Goal: Information Seeking & Learning: Learn about a topic

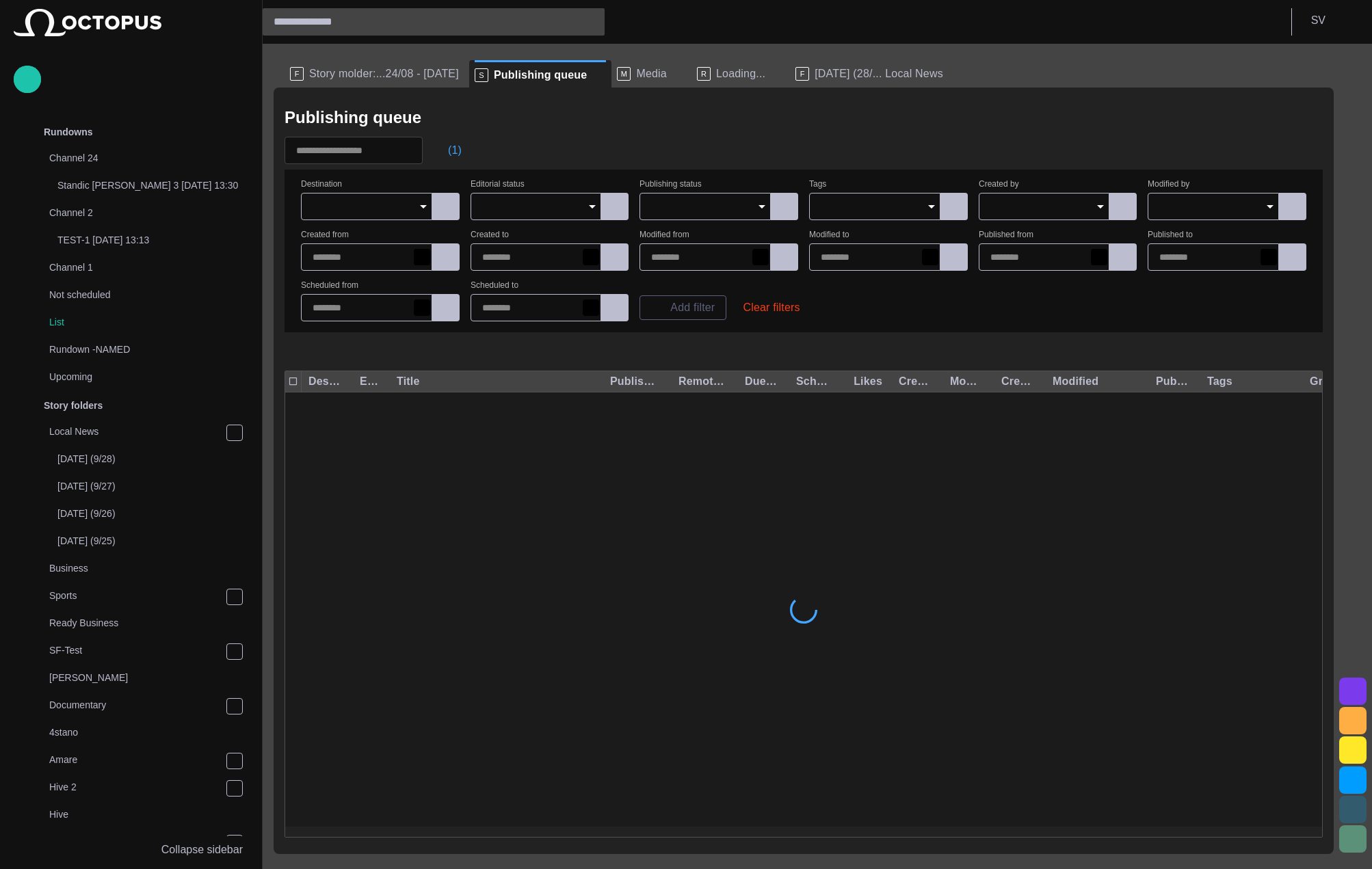
scroll to position [430, 0]
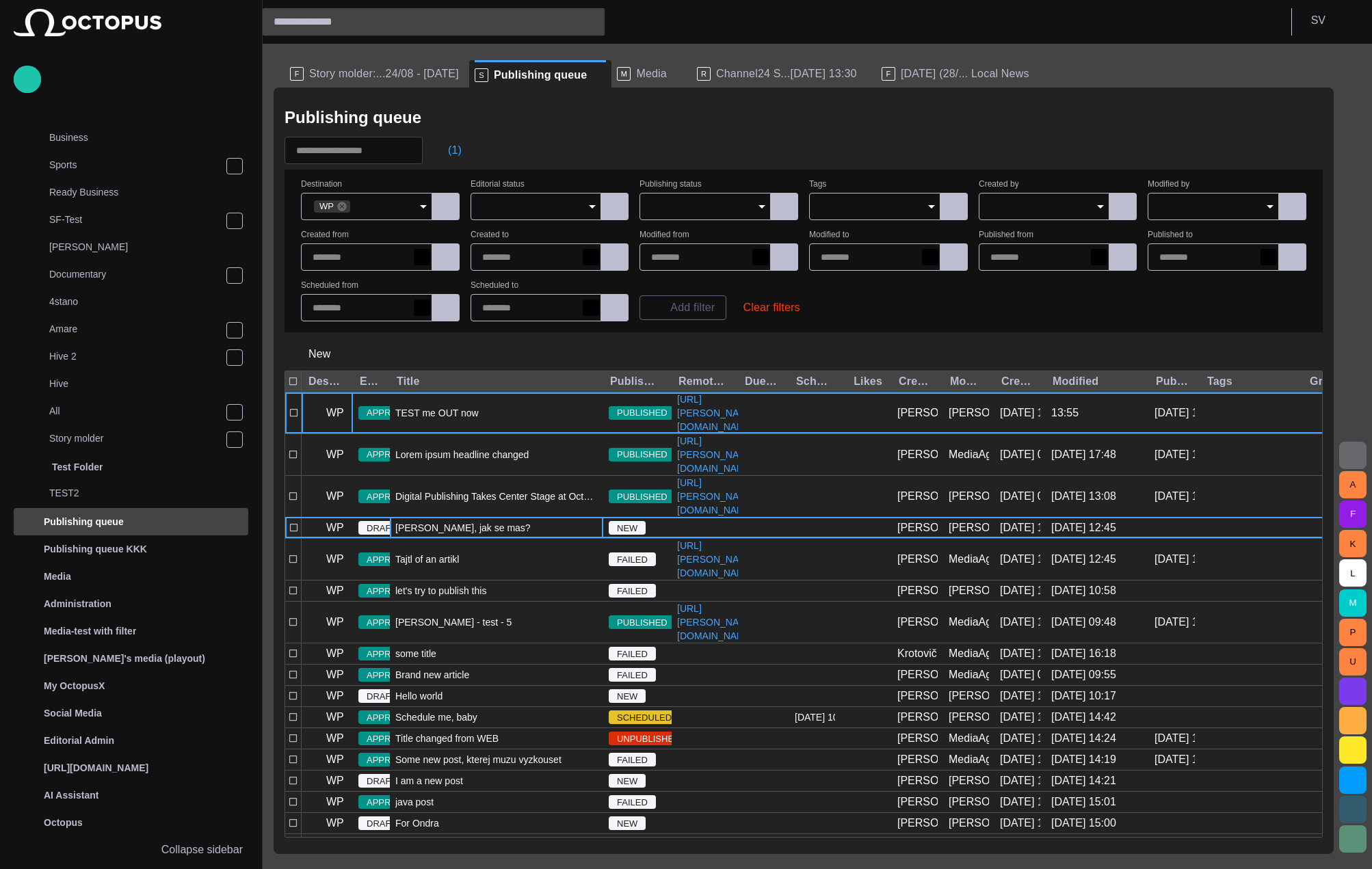
click at [420, 521] on span "[PERSON_NAME], jak se mas?" at bounding box center [463, 528] width 136 height 14
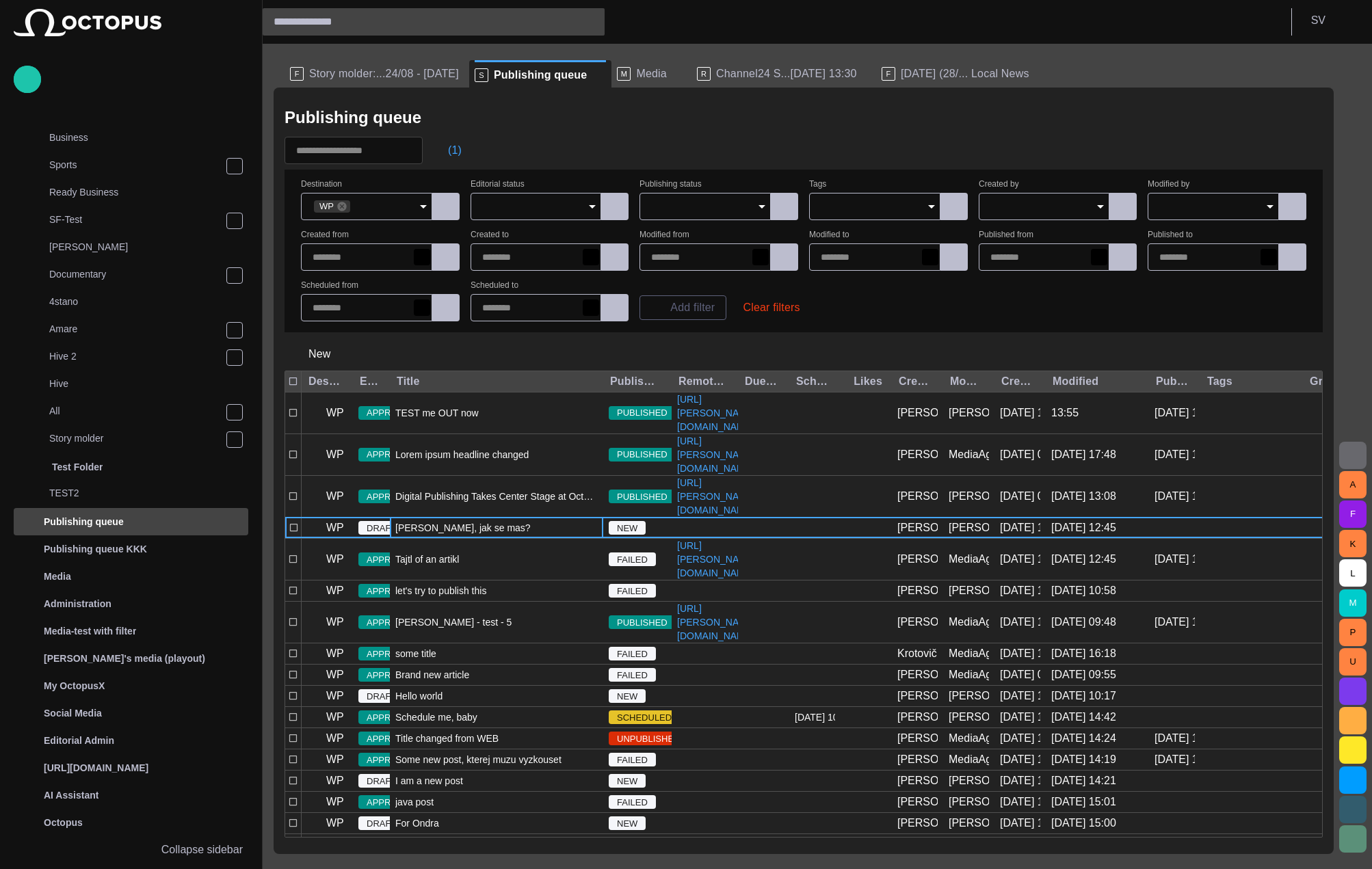
click at [420, 521] on span "[PERSON_NAME], jak se mas?" at bounding box center [463, 528] width 136 height 14
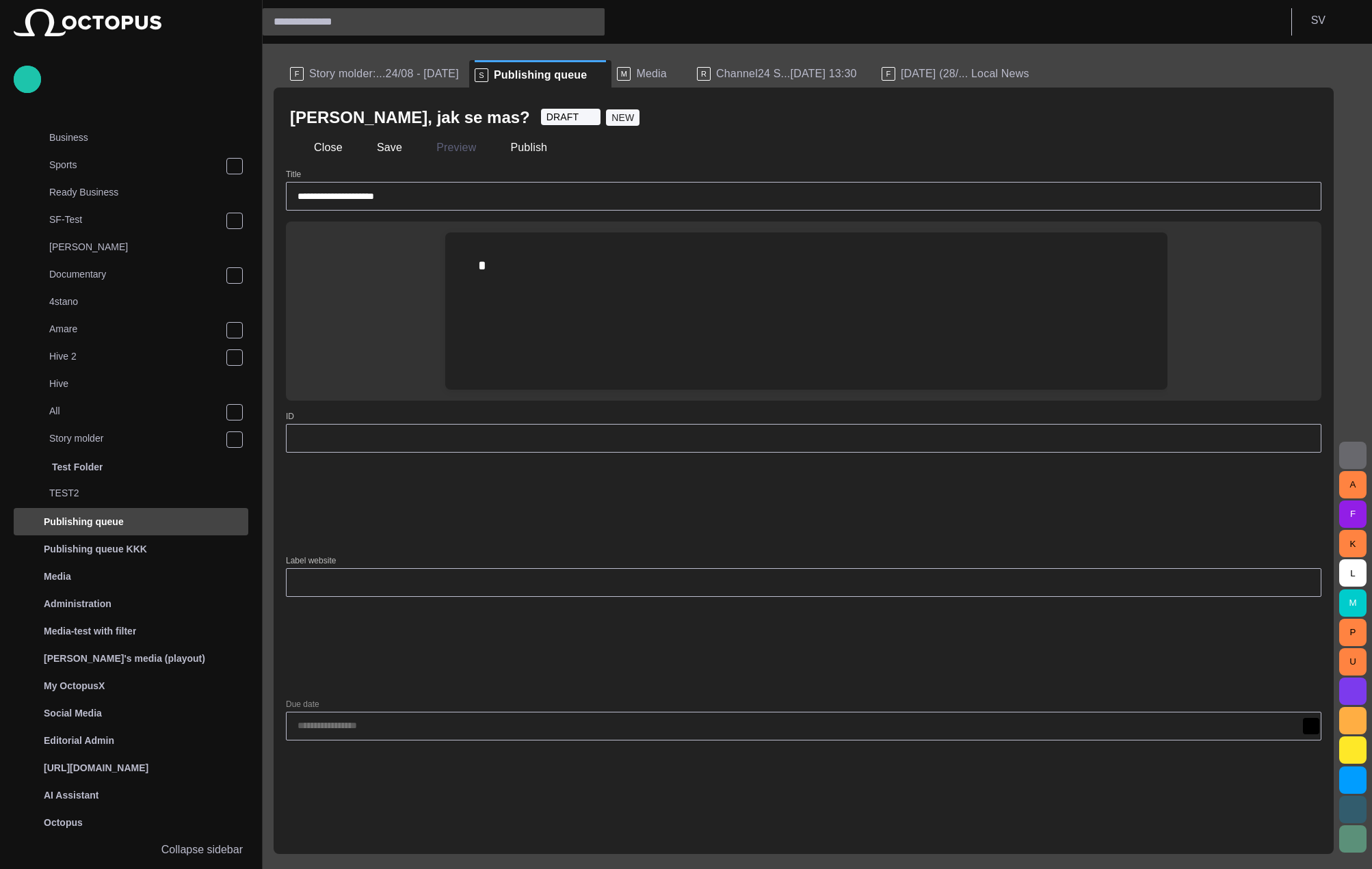
click at [728, 277] on div at bounding box center [806, 264] width 701 height 65
click at [1344, 447] on button "button" at bounding box center [1352, 455] width 27 height 27
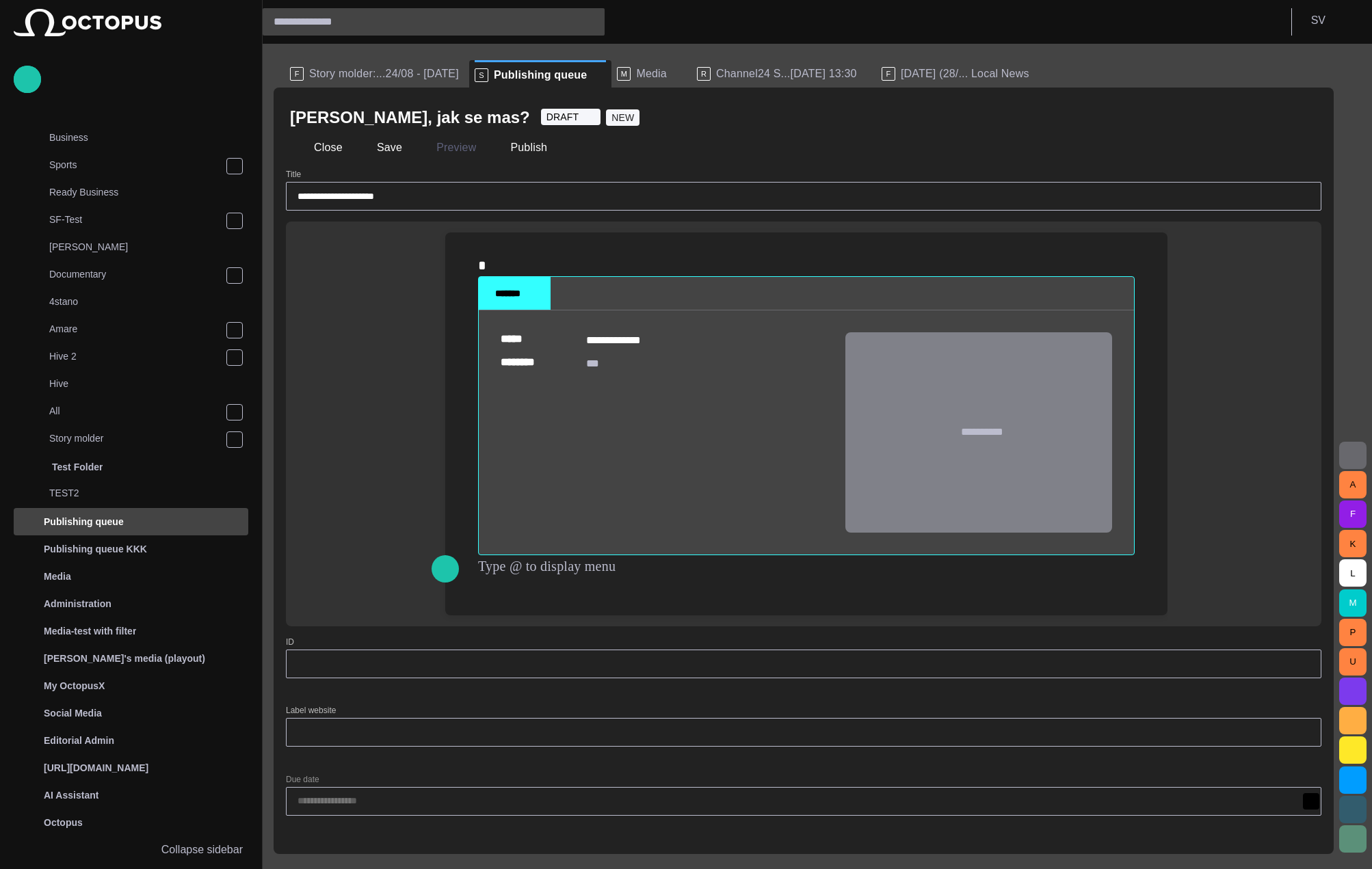
click at [515, 568] on div "﻿" at bounding box center [806, 566] width 657 height 21
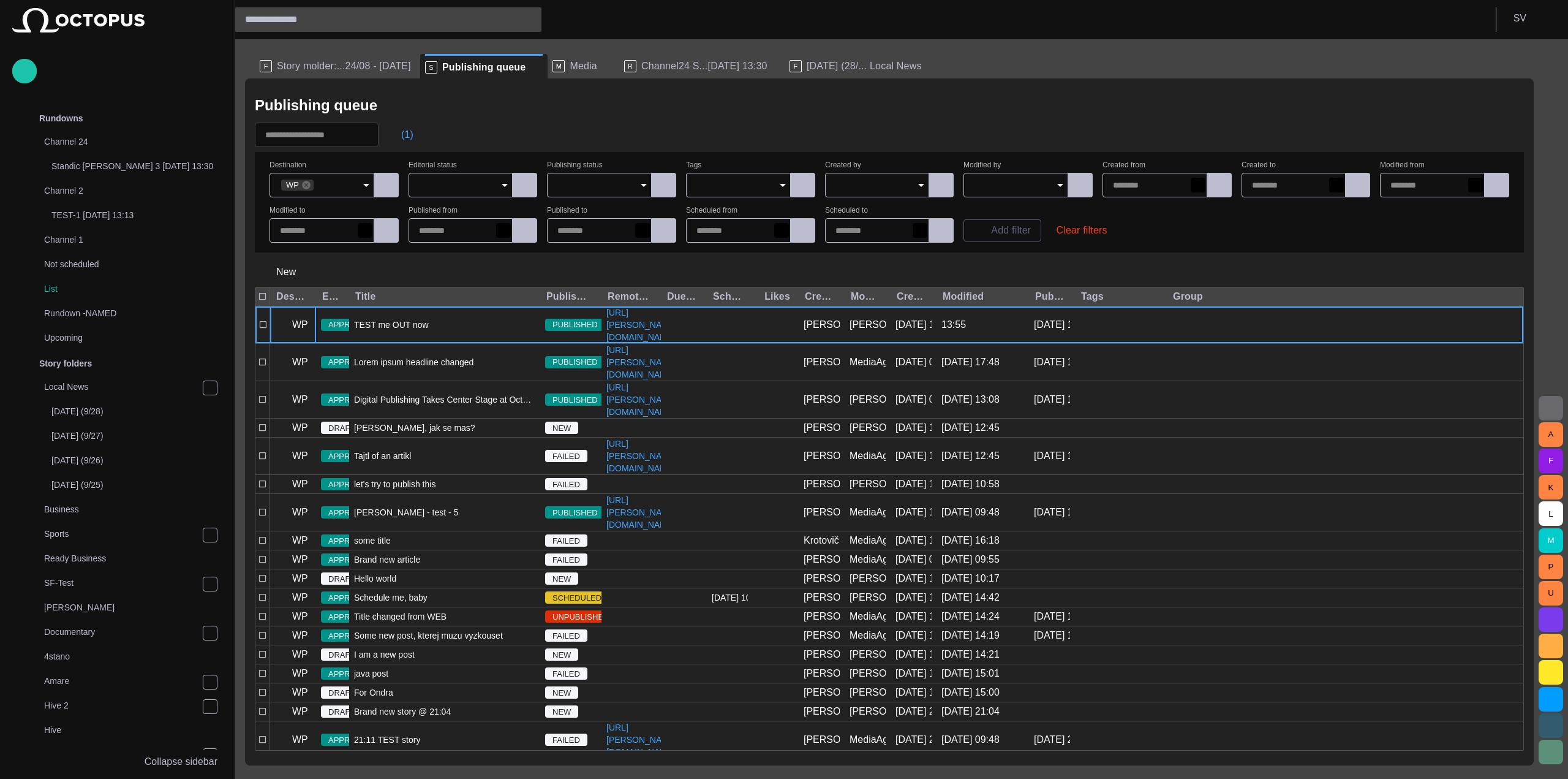
scroll to position [386, 0]
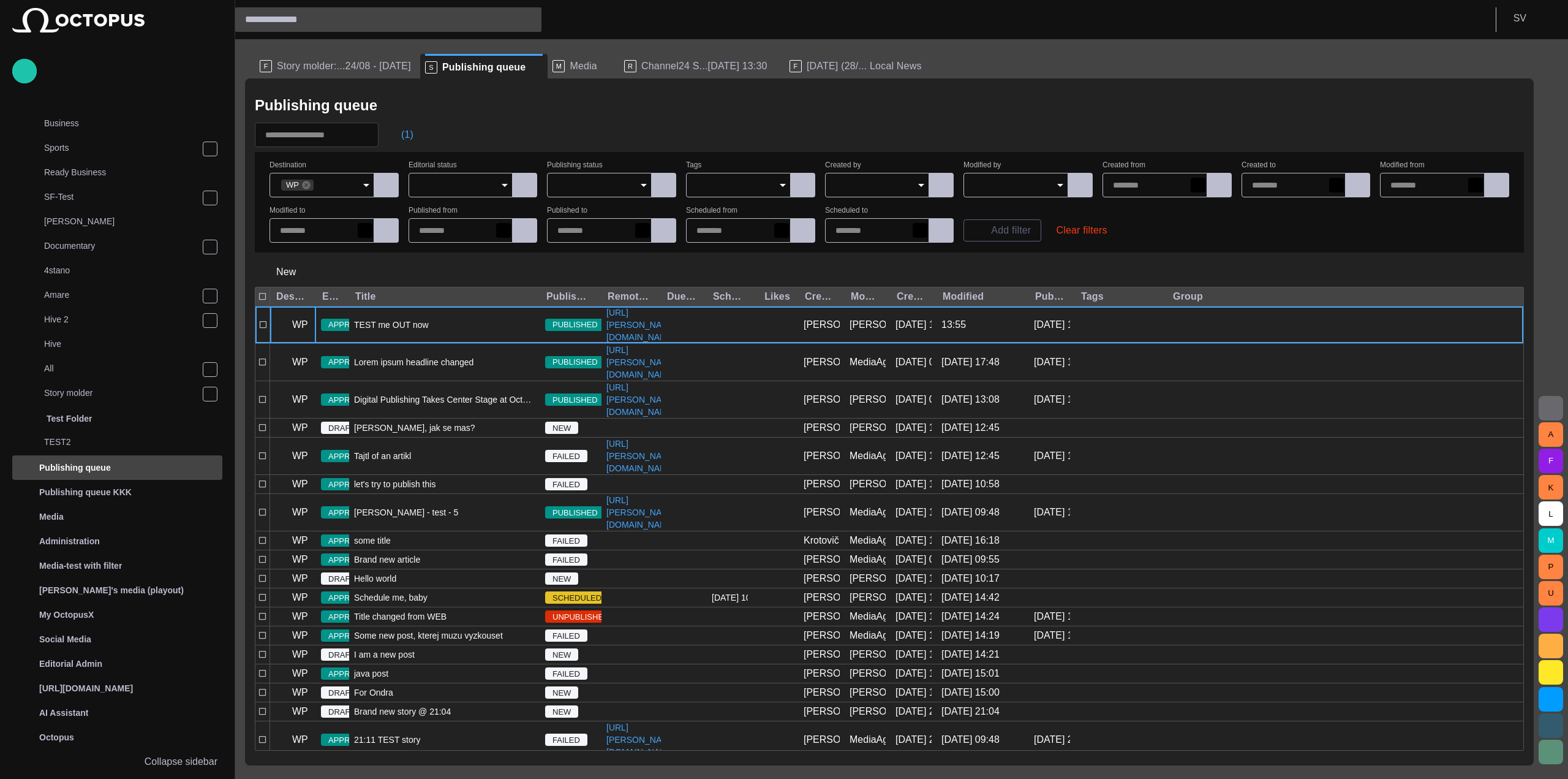
click at [680, 65] on span "Channel24 S...[DATE] 13:30" at bounding box center [704, 66] width 126 height 12
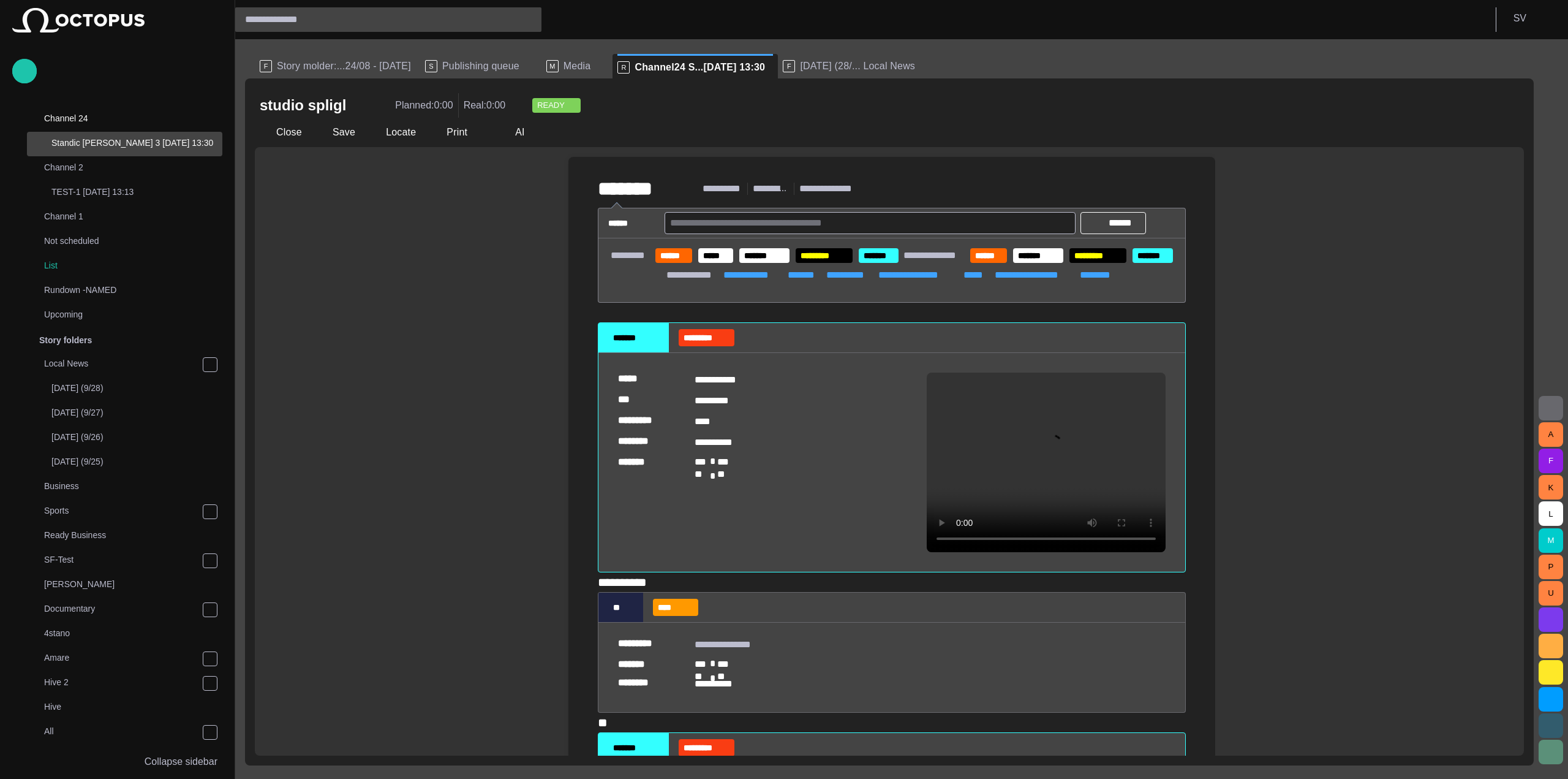
scroll to position [0, 0]
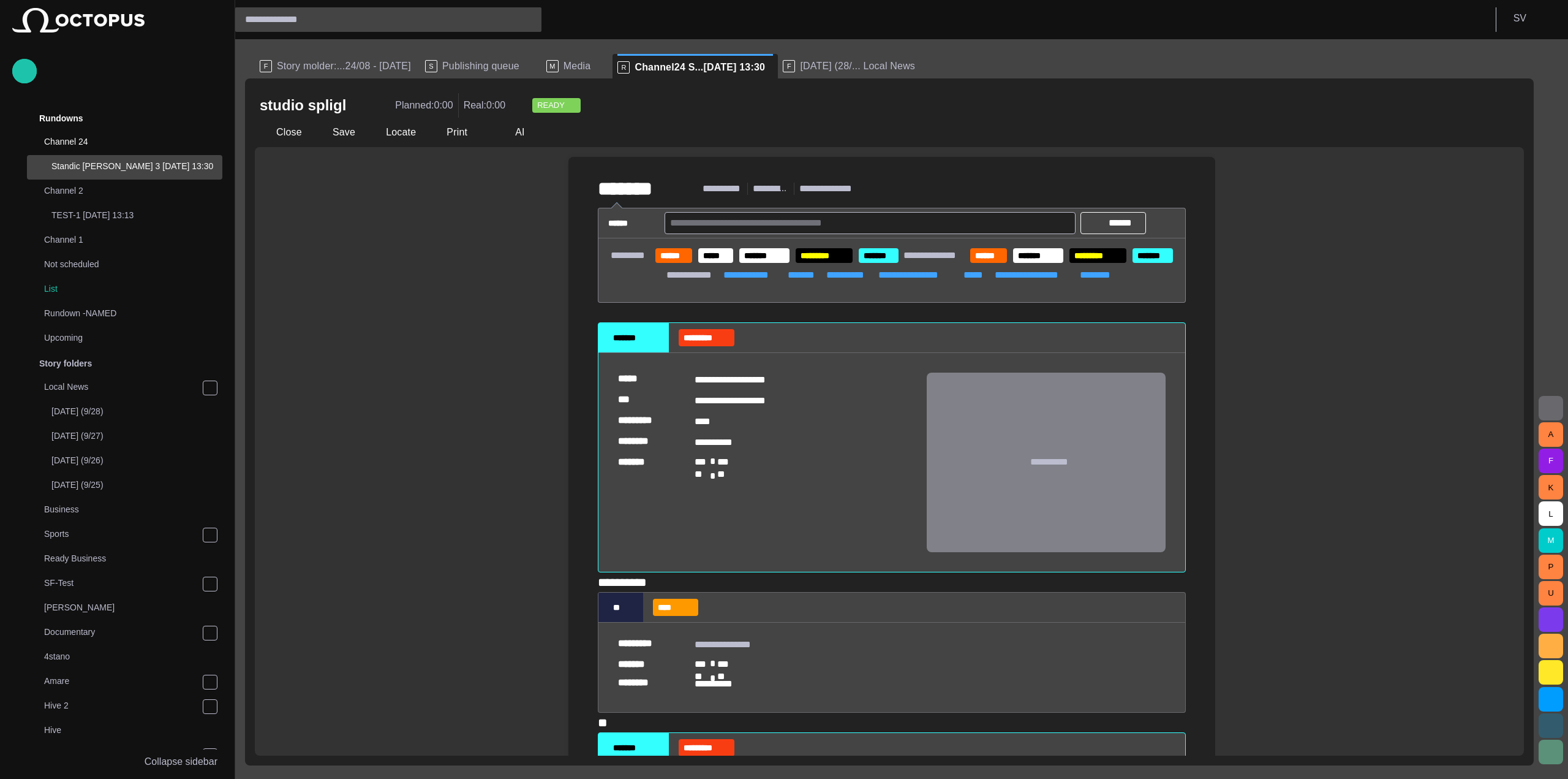
click at [1544, 410] on span "button" at bounding box center [1551, 407] width 15 height 15
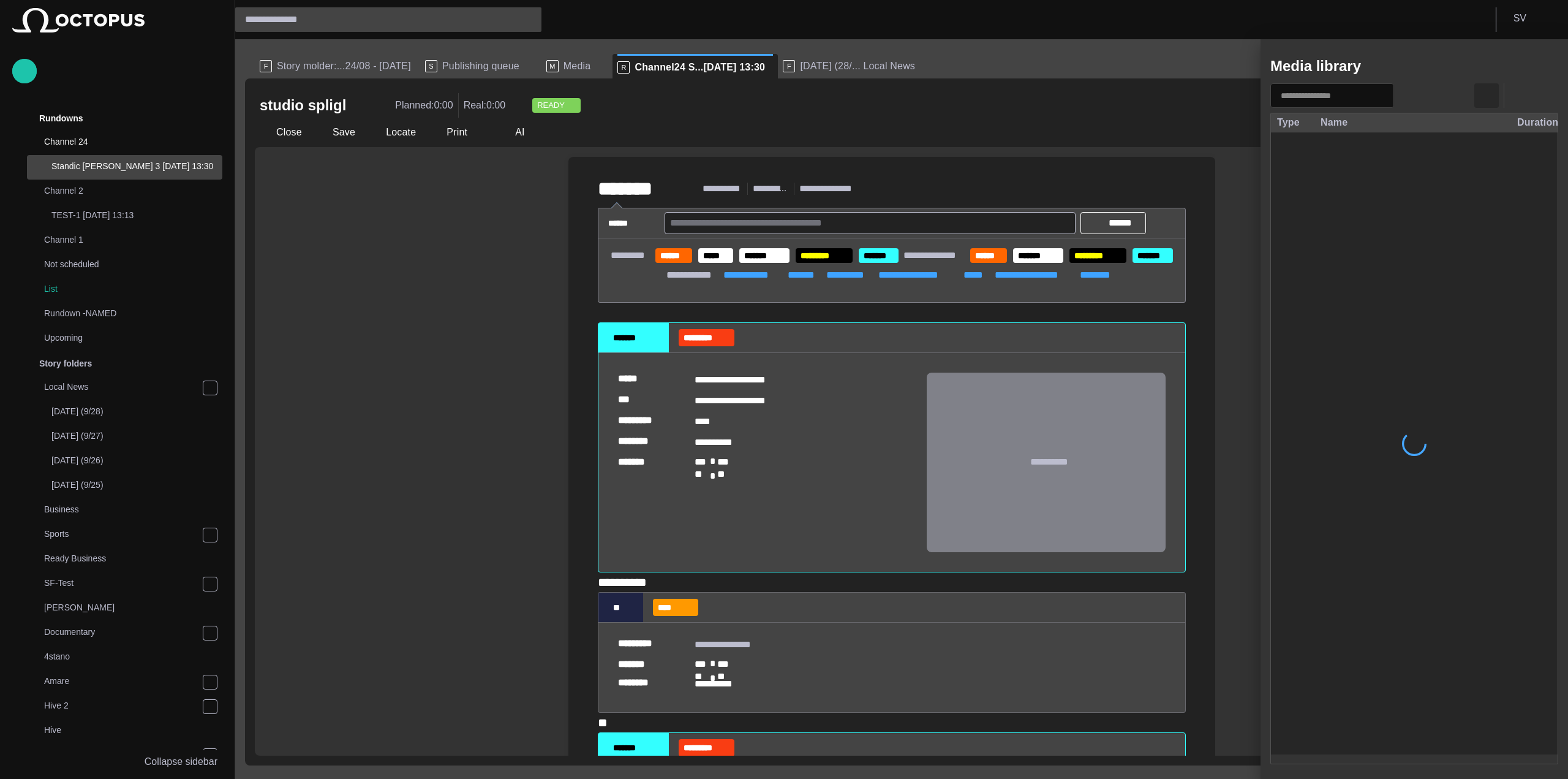
click at [1488, 94] on span "button" at bounding box center [1486, 95] width 15 height 15
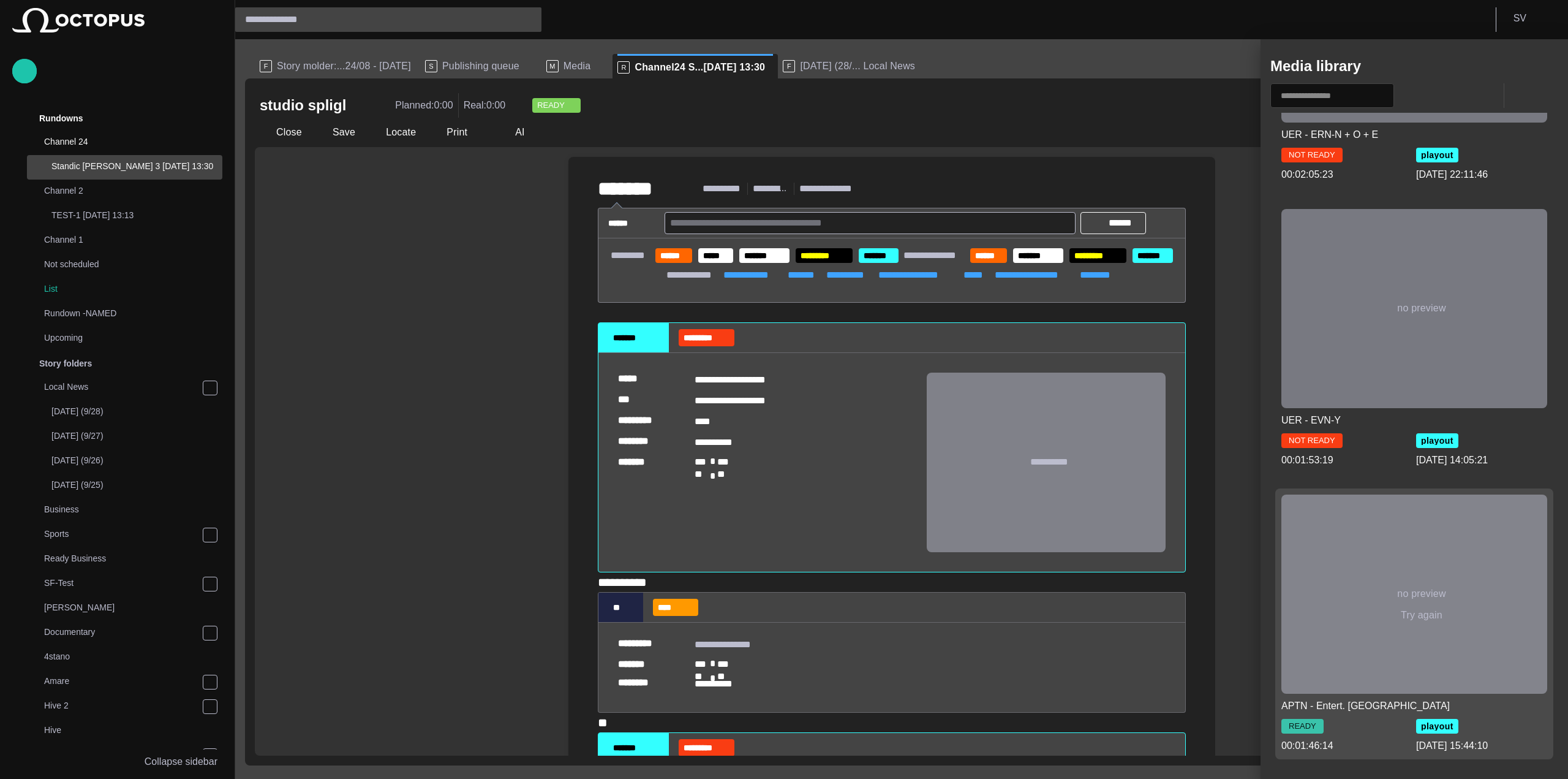
scroll to position [919, 0]
